Goal: Information Seeking & Learning: Learn about a topic

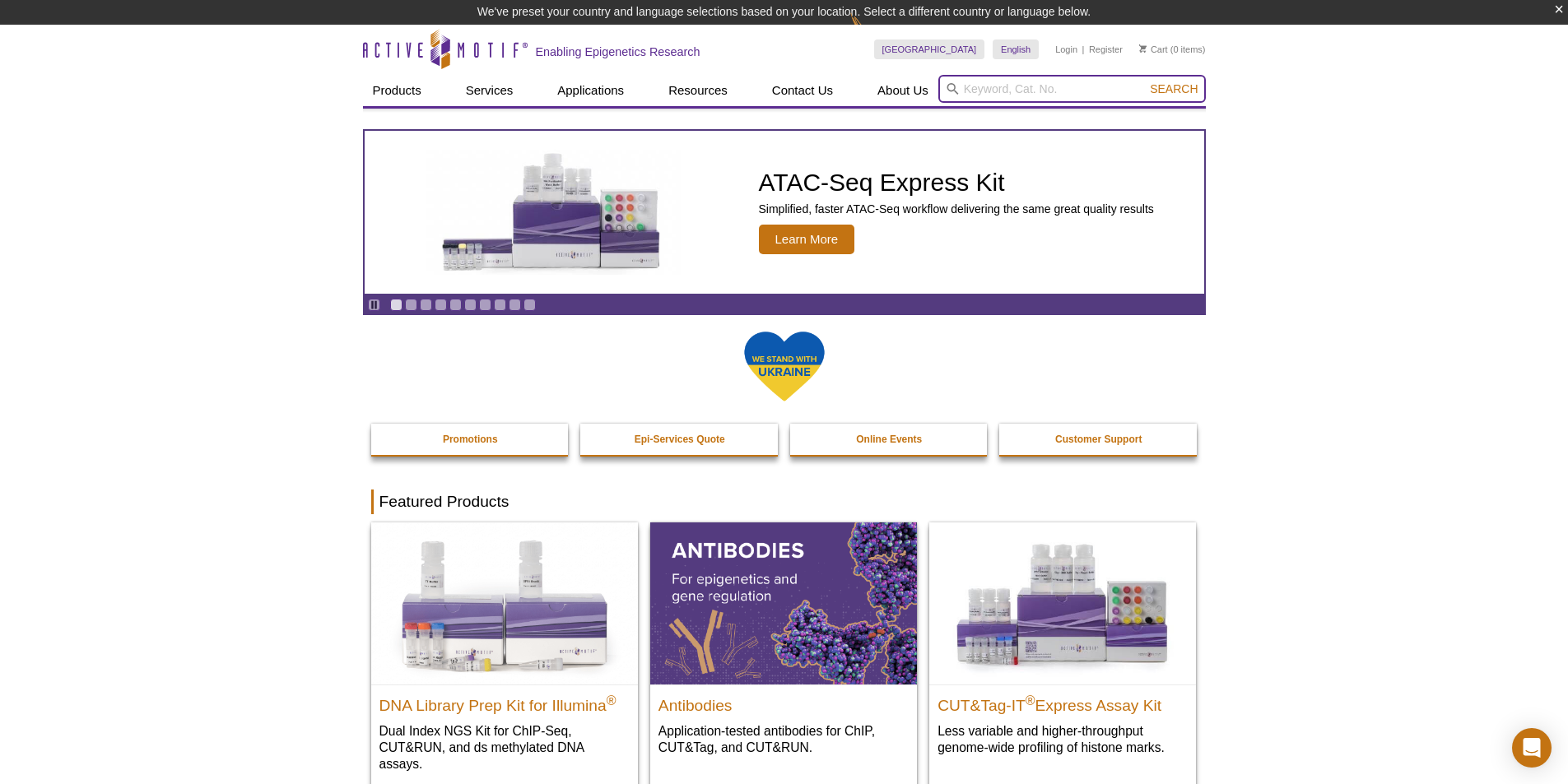
drag, startPoint x: 1004, startPoint y: 88, endPoint x: 1056, endPoint y: 82, distance: 52.3
click at [1006, 88] on input "search" at bounding box center [1071, 88] width 267 height 28
paste input "61686"
type input "61686"
click at [1145, 82] on button "Search" at bounding box center [1174, 88] width 58 height 15
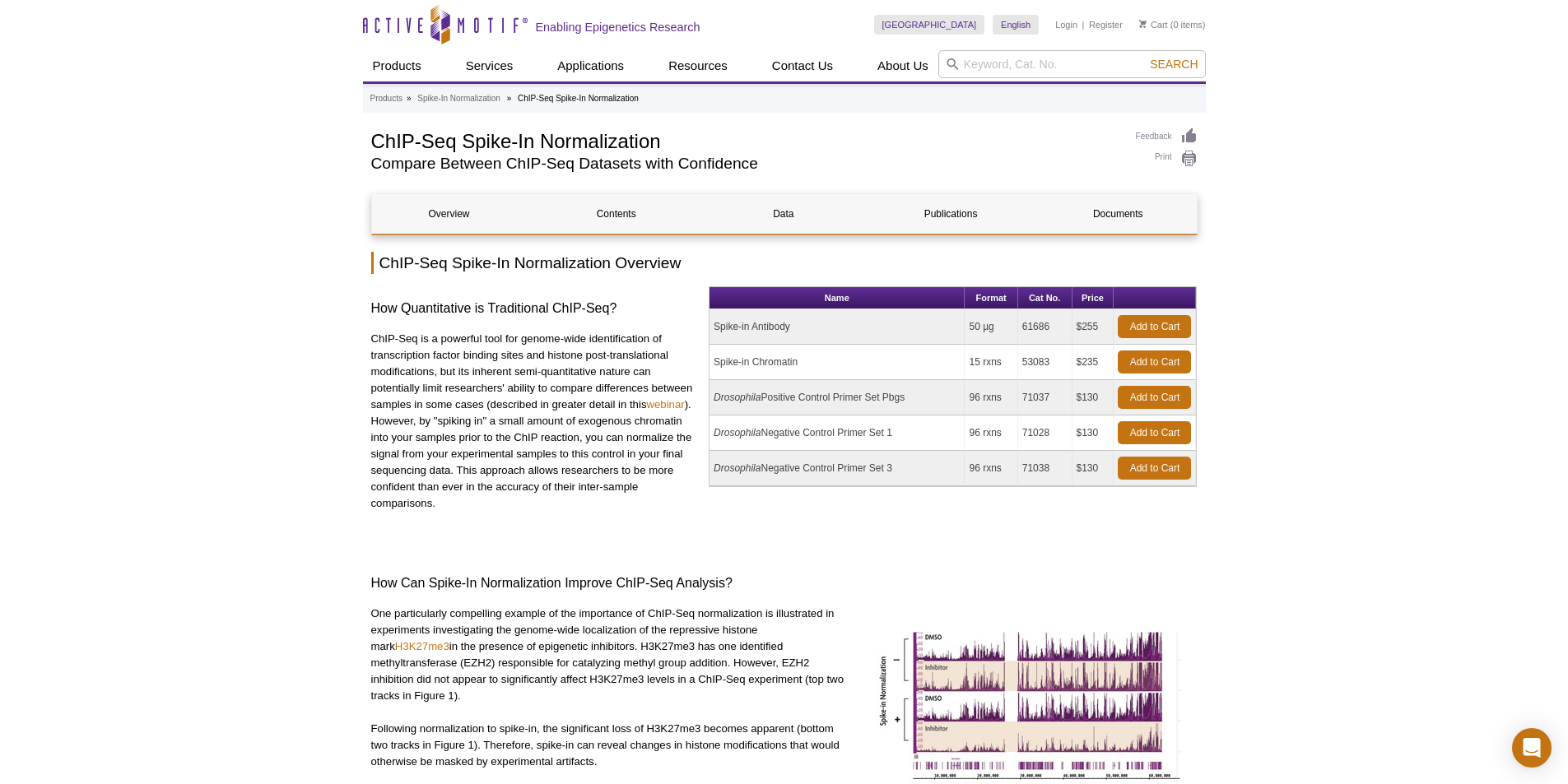
drag, startPoint x: 804, startPoint y: 326, endPoint x: 708, endPoint y: 331, distance: 96.1
click at [708, 331] on div "How Quantitative is Traditional ChIP-Seq? ChIP-Seq is a powerful tool for genom…" at bounding box center [784, 413] width 827 height 254
